Goal: Information Seeking & Learning: Learn about a topic

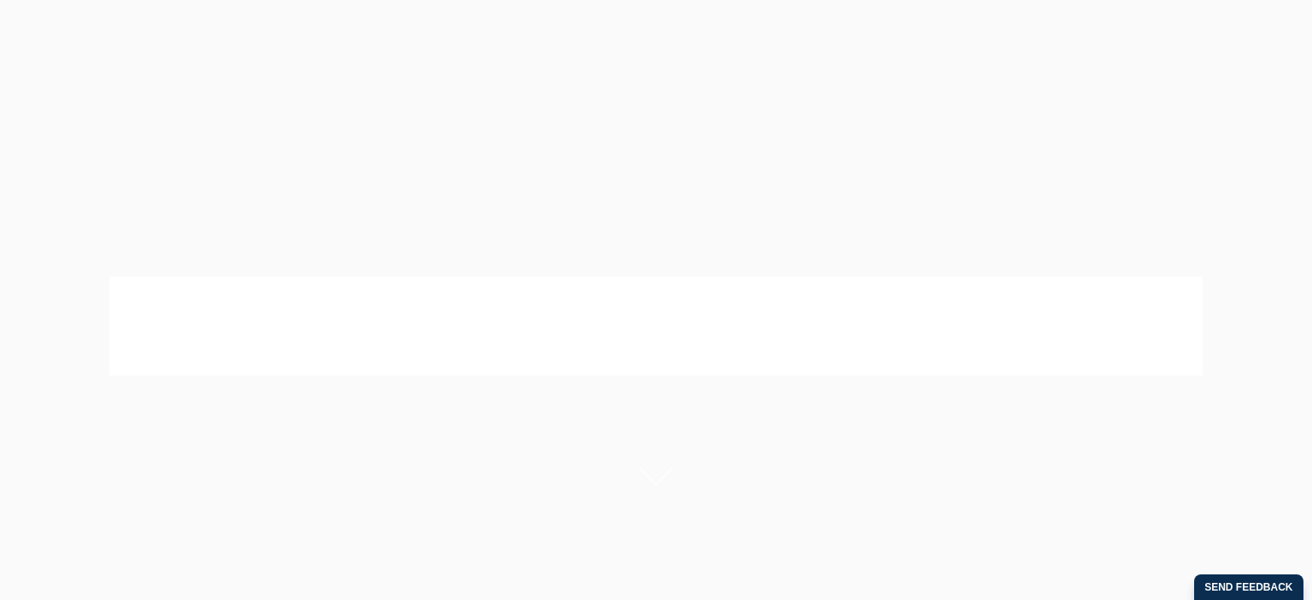
scroll to position [946, 0]
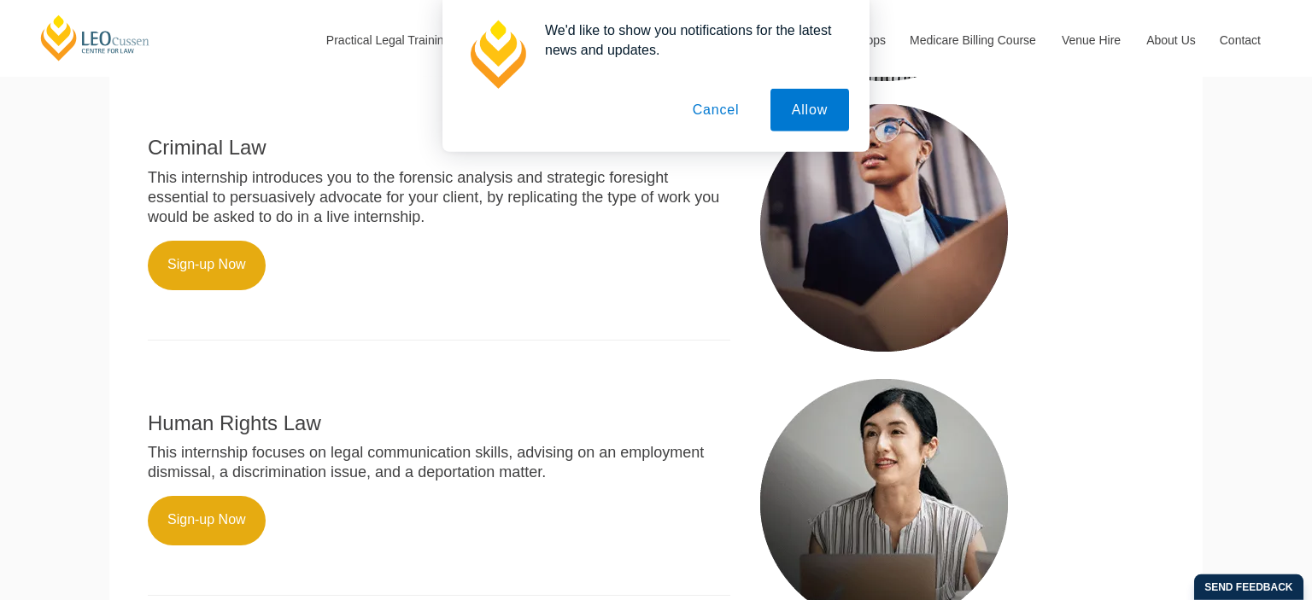
click at [710, 119] on button "Cancel" at bounding box center [716, 110] width 90 height 43
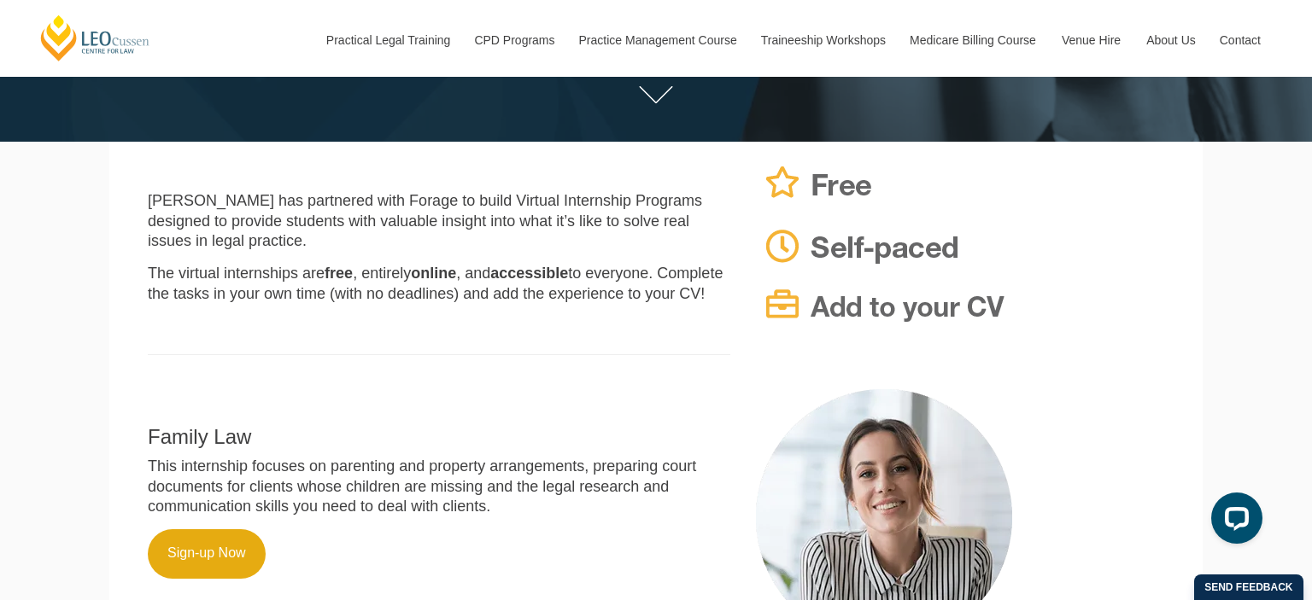
scroll to position [406, 0]
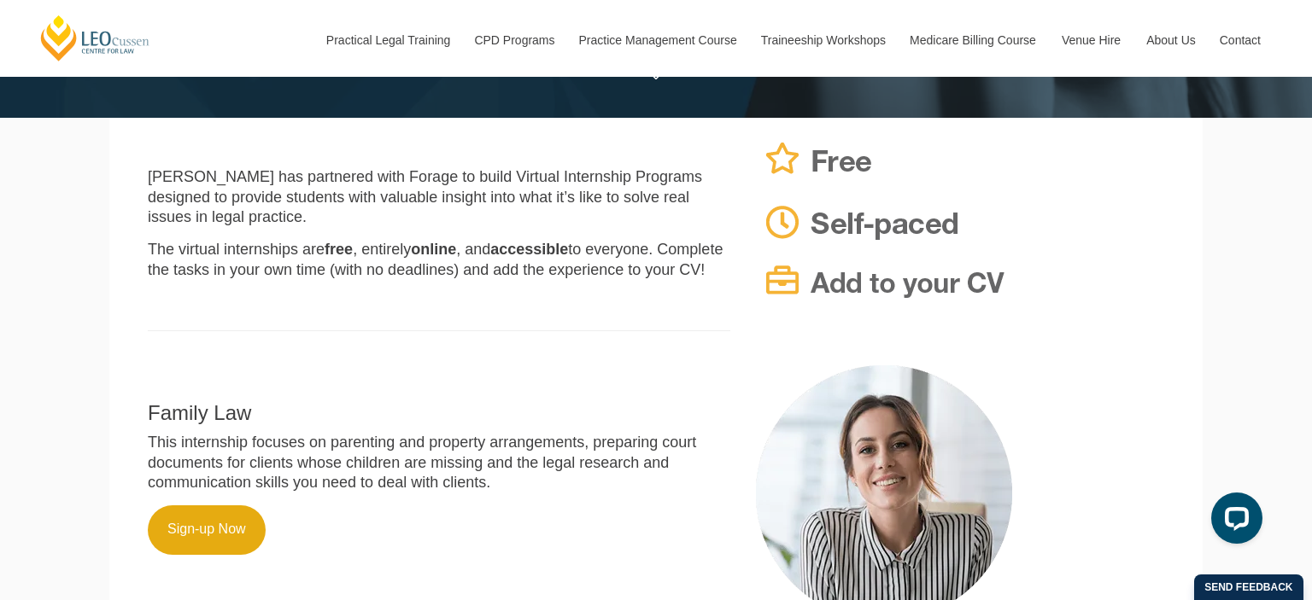
click at [1259, 238] on div "Leo Cussen Centre for Law Search here Practical Legal Training Our Practical Le…" at bounding box center [656, 567] width 1312 height 1947
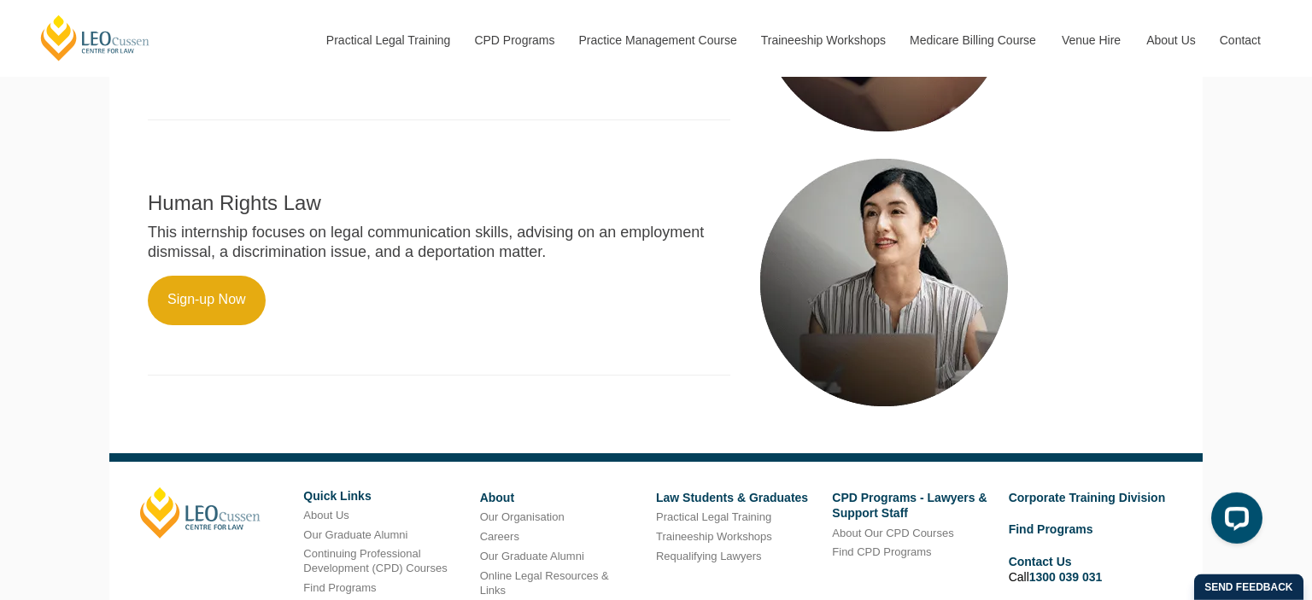
scroll to position [1172, 0]
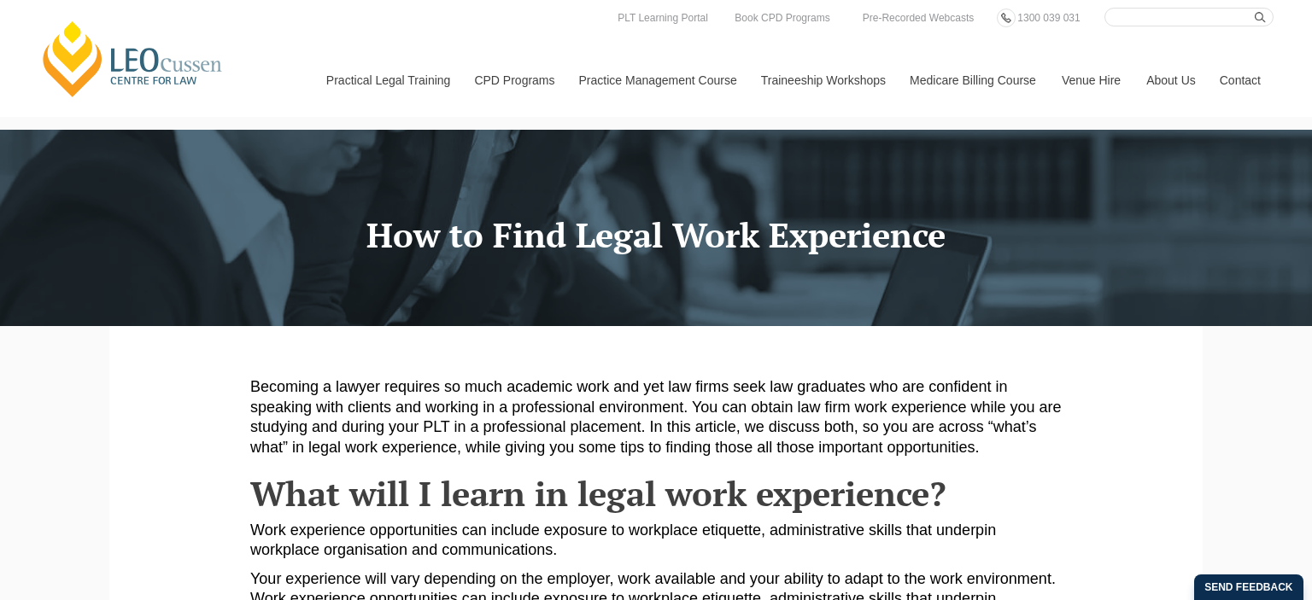
click at [1025, 444] on p "Becoming a lawyer requires so much academic work and yet law firms seek law gra…" at bounding box center [655, 417] width 811 height 80
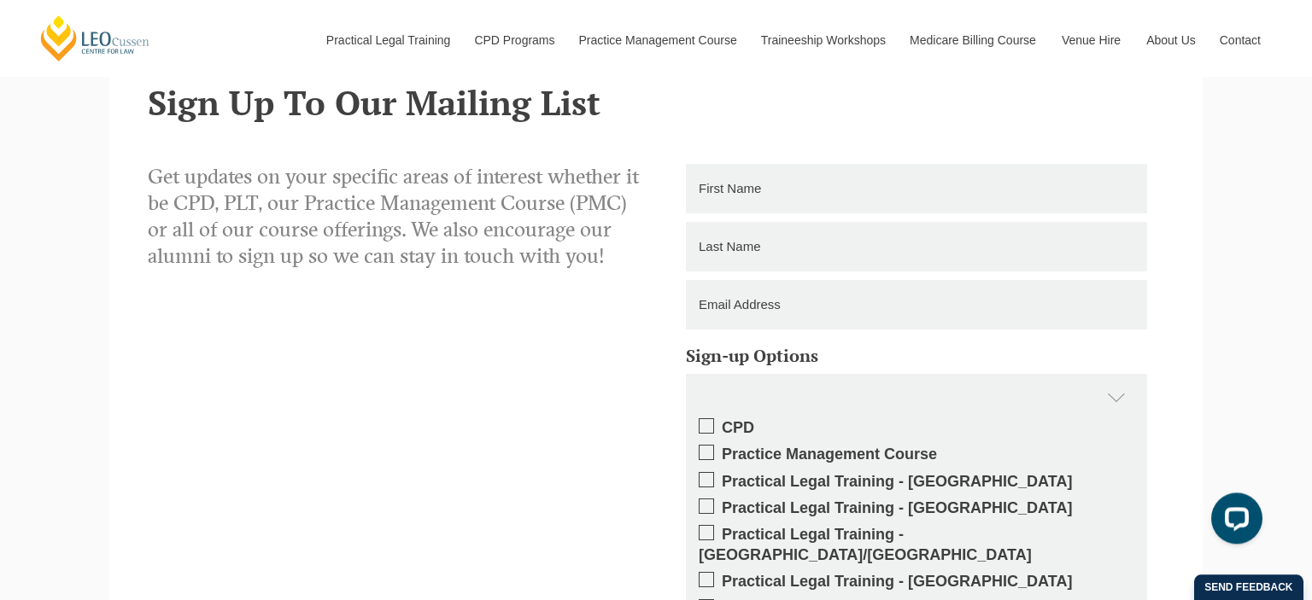
scroll to position [2428, 0]
